Goal: Information Seeking & Learning: Learn about a topic

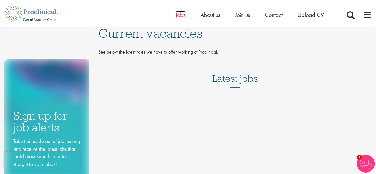
click at [179, 15] on span "Jobs" at bounding box center [180, 15] width 10 height 8
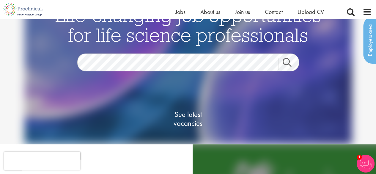
scroll to position [19, 0]
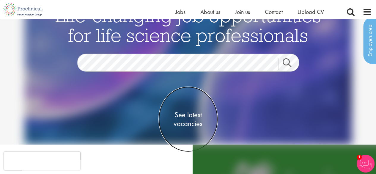
click at [185, 120] on span "See latest vacancies" at bounding box center [187, 119] width 59 height 18
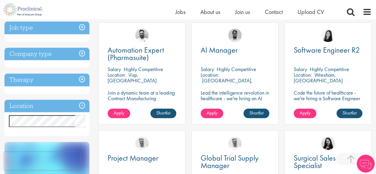
scroll to position [220, 0]
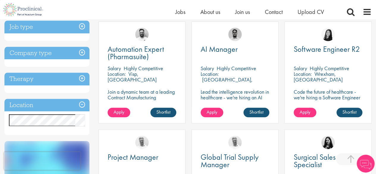
click at [80, 104] on h3 "Location" at bounding box center [46, 105] width 85 height 13
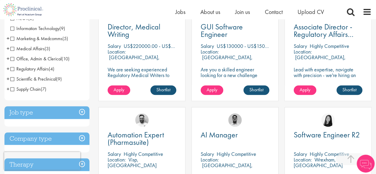
scroll to position [143, 0]
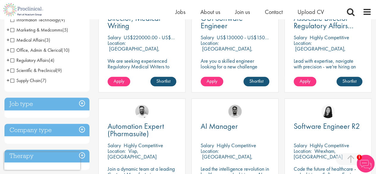
click at [73, 129] on h3 "Company type" at bounding box center [46, 129] width 85 height 13
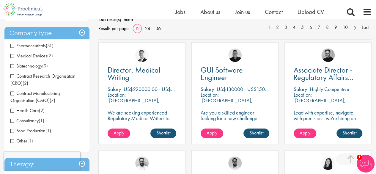
scroll to position [91, 0]
click at [12, 45] on span "Pharmaceuticals" at bounding box center [27, 46] width 35 height 6
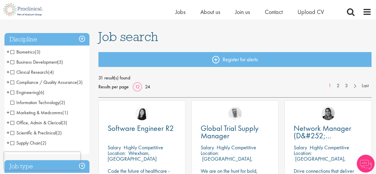
scroll to position [33, 0]
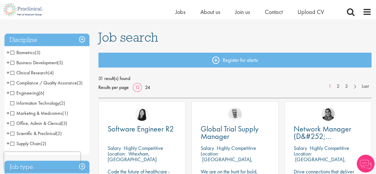
click at [13, 82] on span "Compliance / Quality Assurance" at bounding box center [43, 83] width 66 height 6
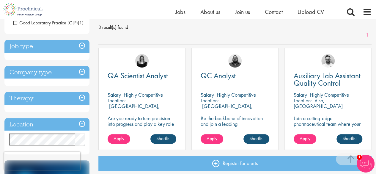
scroll to position [82, 0]
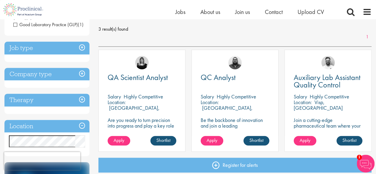
click at [68, 54] on h3 "Job type" at bounding box center [46, 48] width 85 height 13
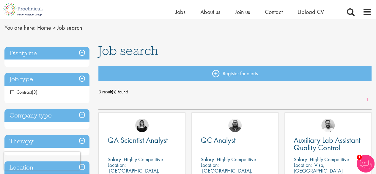
scroll to position [18, 0]
